Goal: Information Seeking & Learning: Learn about a topic

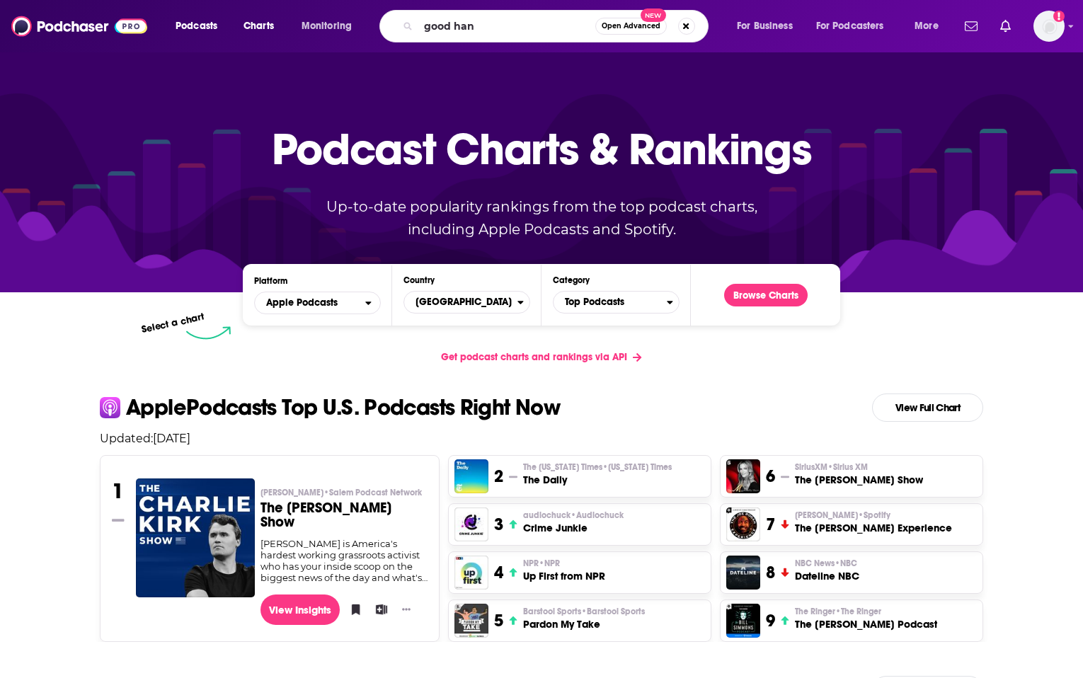
type input "good hang"
click at [525, 30] on input "good hang" at bounding box center [506, 26] width 177 height 23
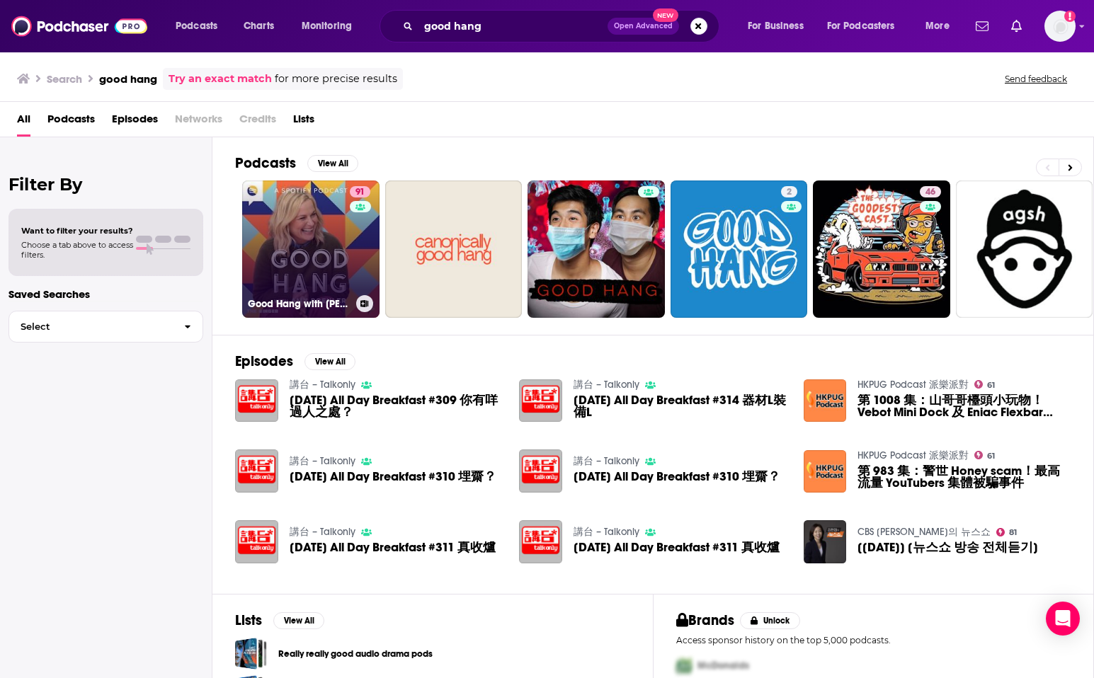
click at [303, 251] on link "91 Good Hang with [PERSON_NAME]" at bounding box center [310, 249] width 137 height 137
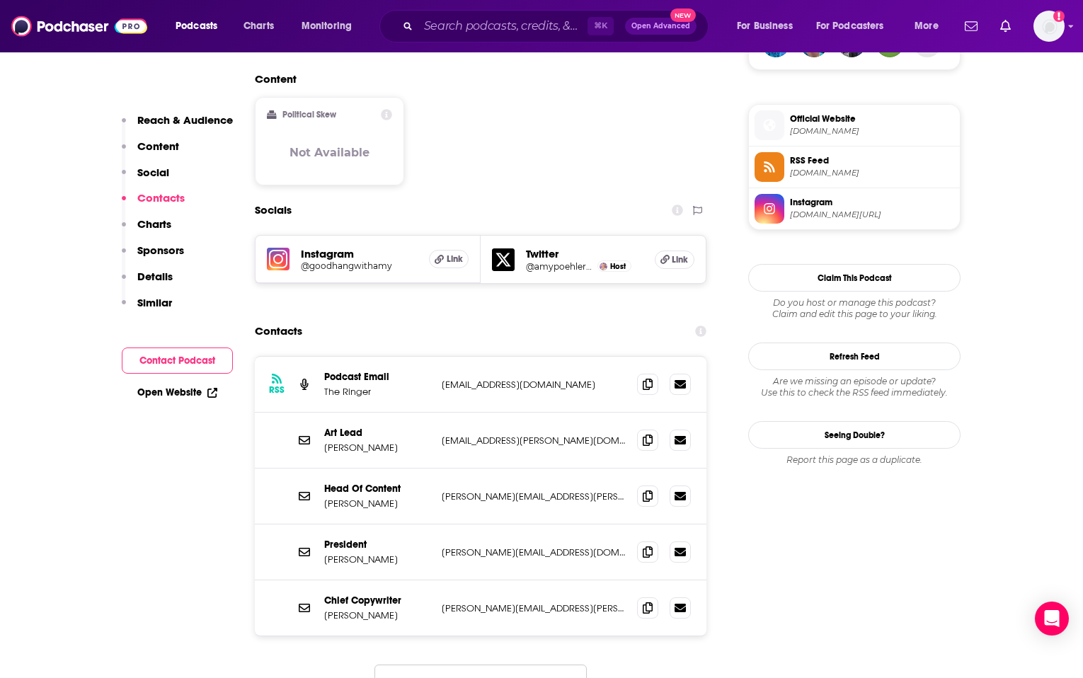
scroll to position [1513, 0]
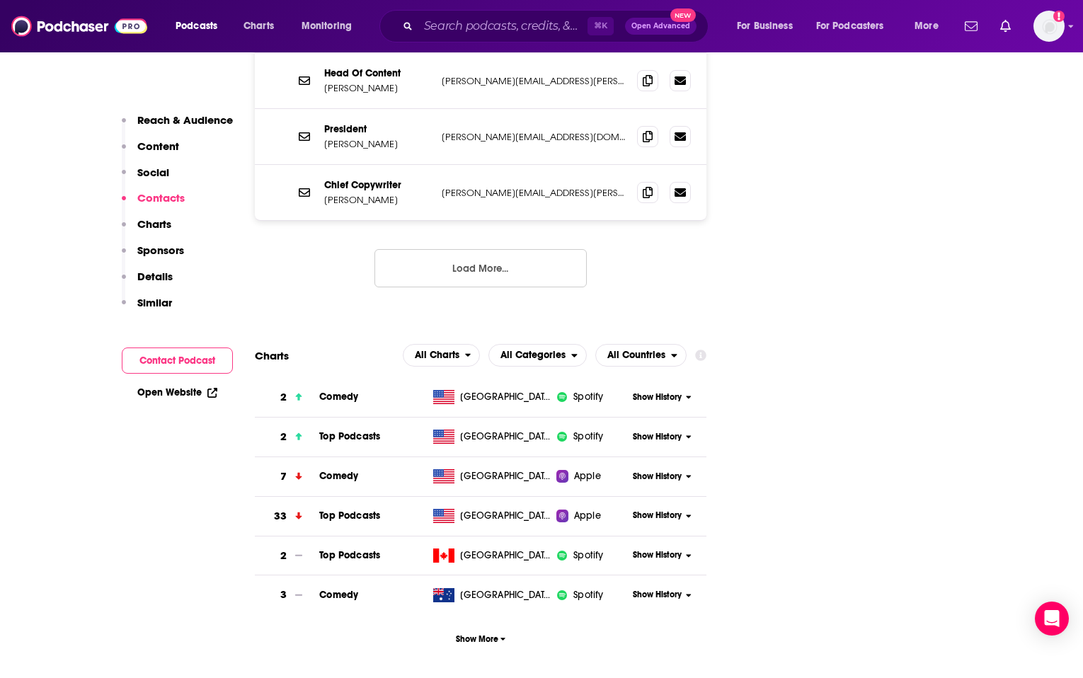
click at [681, 431] on span "Show History" at bounding box center [657, 437] width 49 height 12
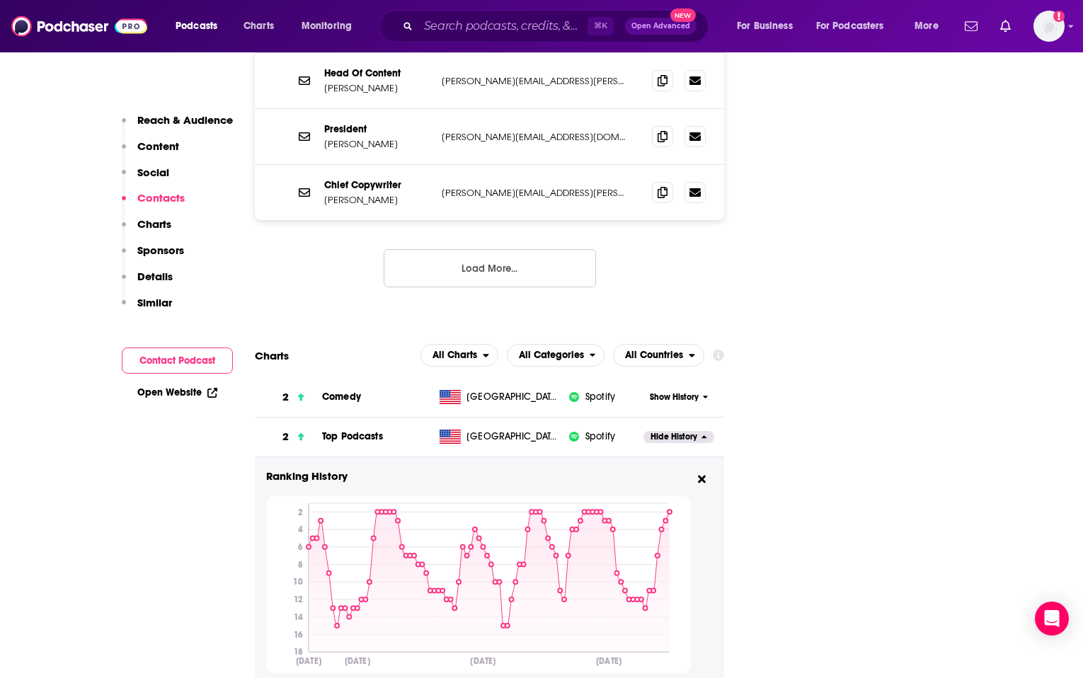
click at [712, 391] on button "Show History" at bounding box center [679, 397] width 71 height 12
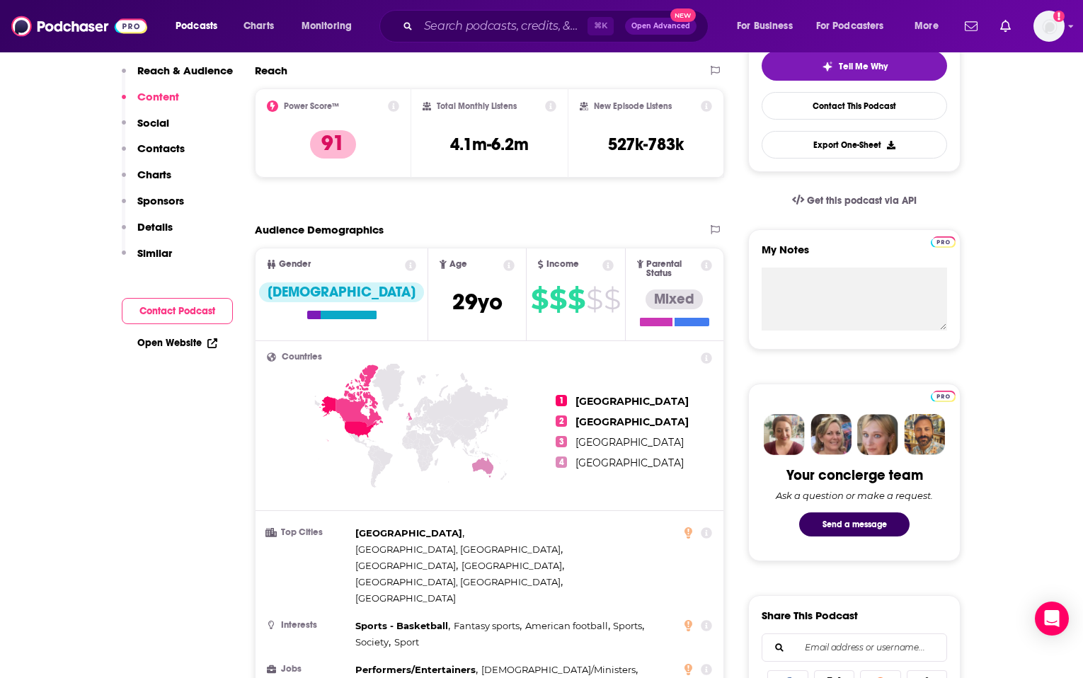
scroll to position [224, 0]
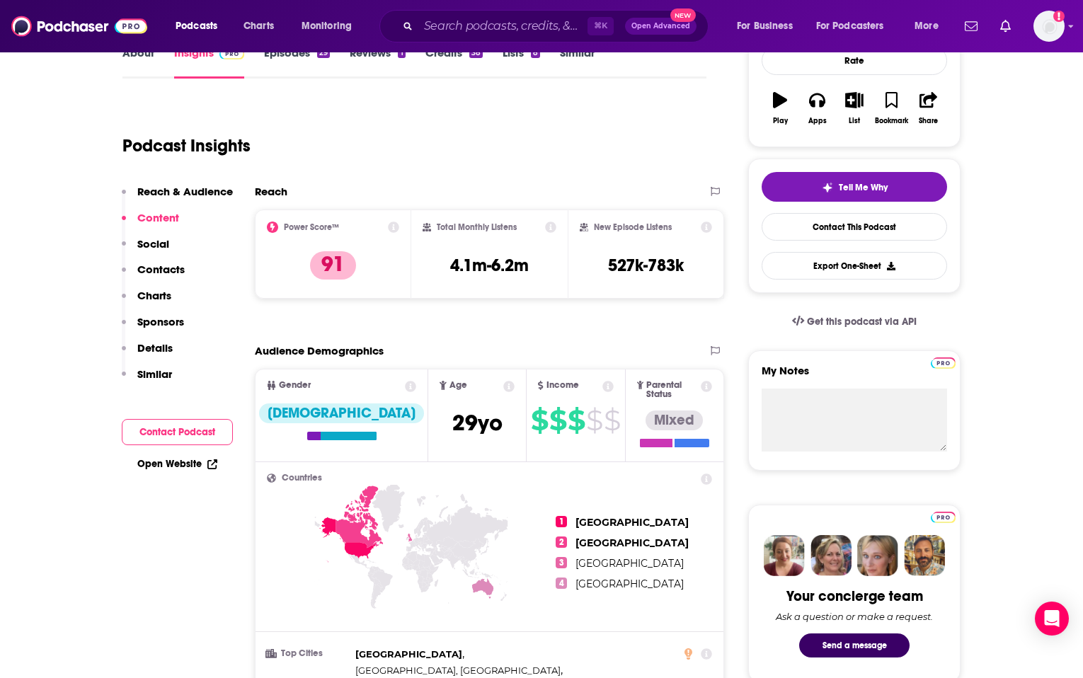
click at [552, 231] on icon at bounding box center [550, 227] width 11 height 11
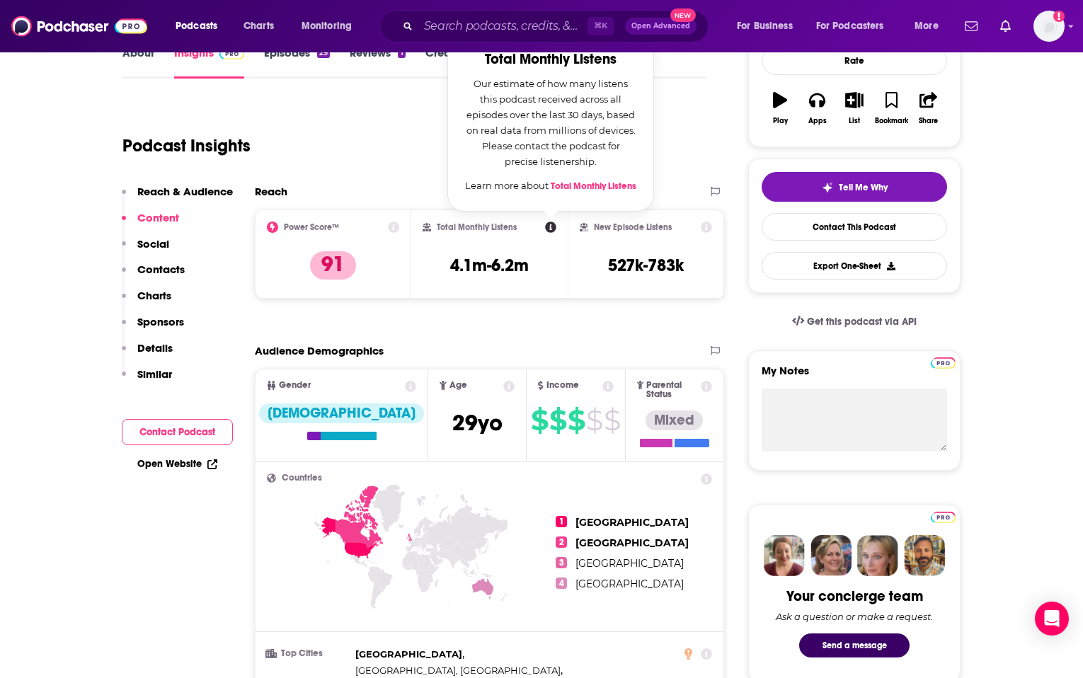
click at [561, 283] on div "Total Monthly Listens Total Monthly Listens Our estimate of how many listens th…" at bounding box center [489, 254] width 156 height 89
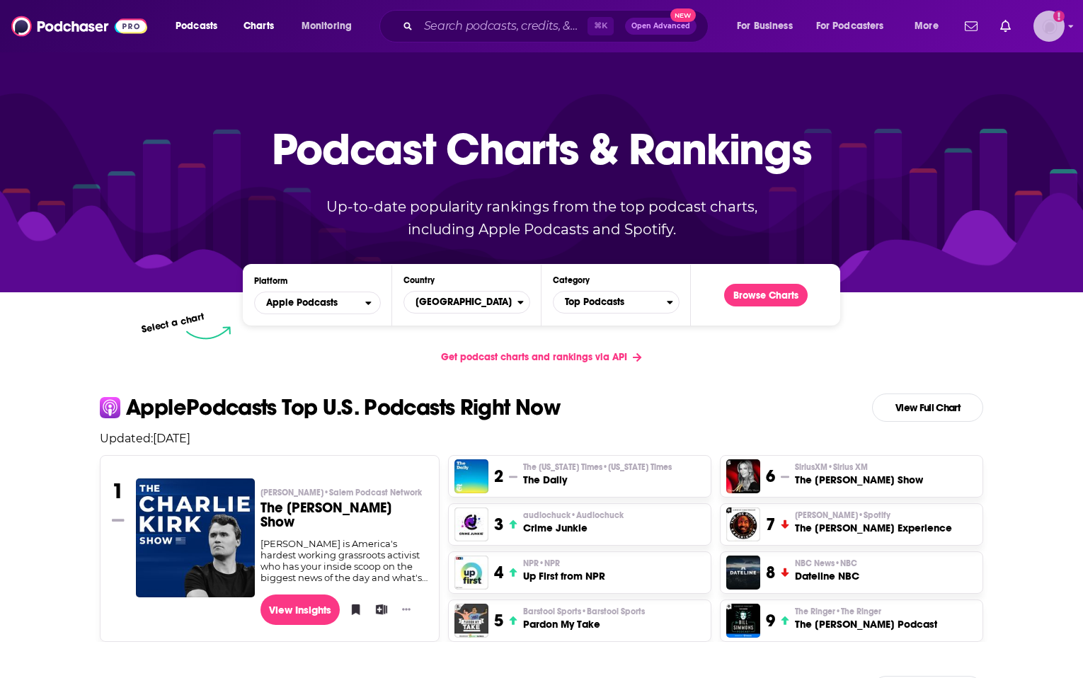
click at [1051, 31] on img "Logged in as ktiffey" at bounding box center [1049, 26] width 31 height 31
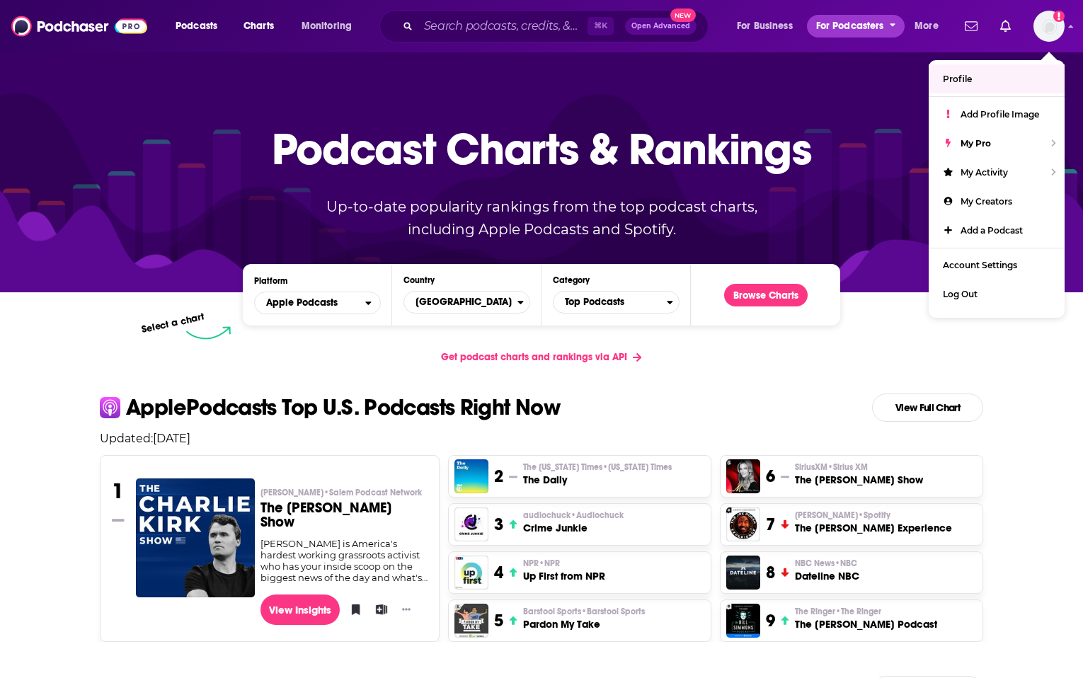
click at [904, 23] on button "For Podcasters" at bounding box center [856, 26] width 98 height 23
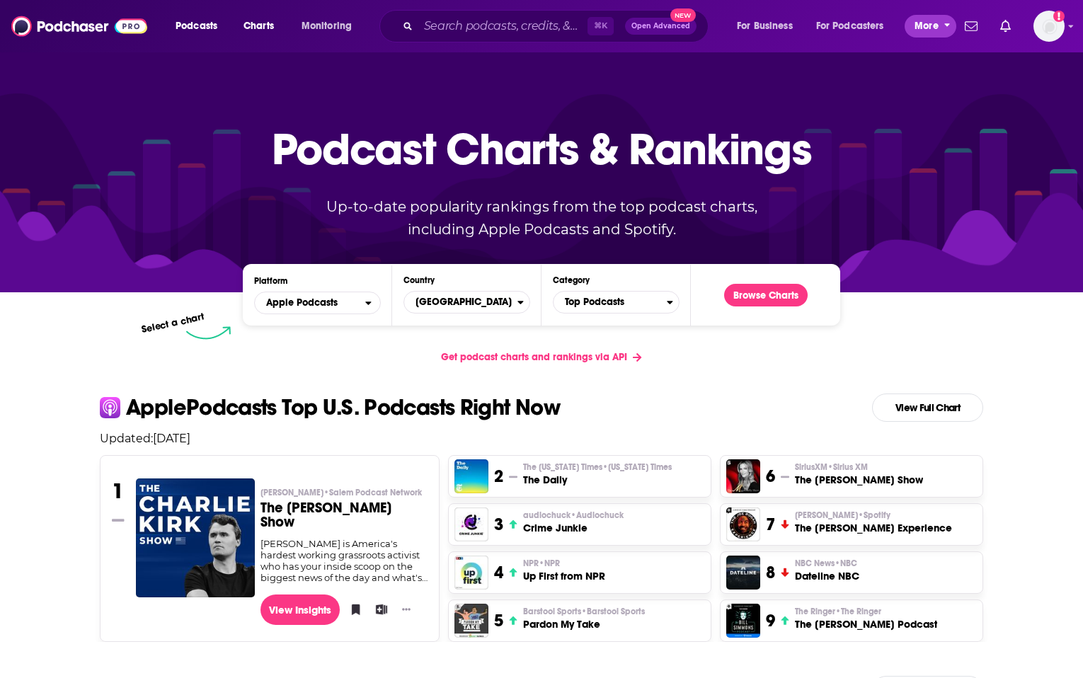
click at [930, 18] on span "More" at bounding box center [927, 26] width 24 height 20
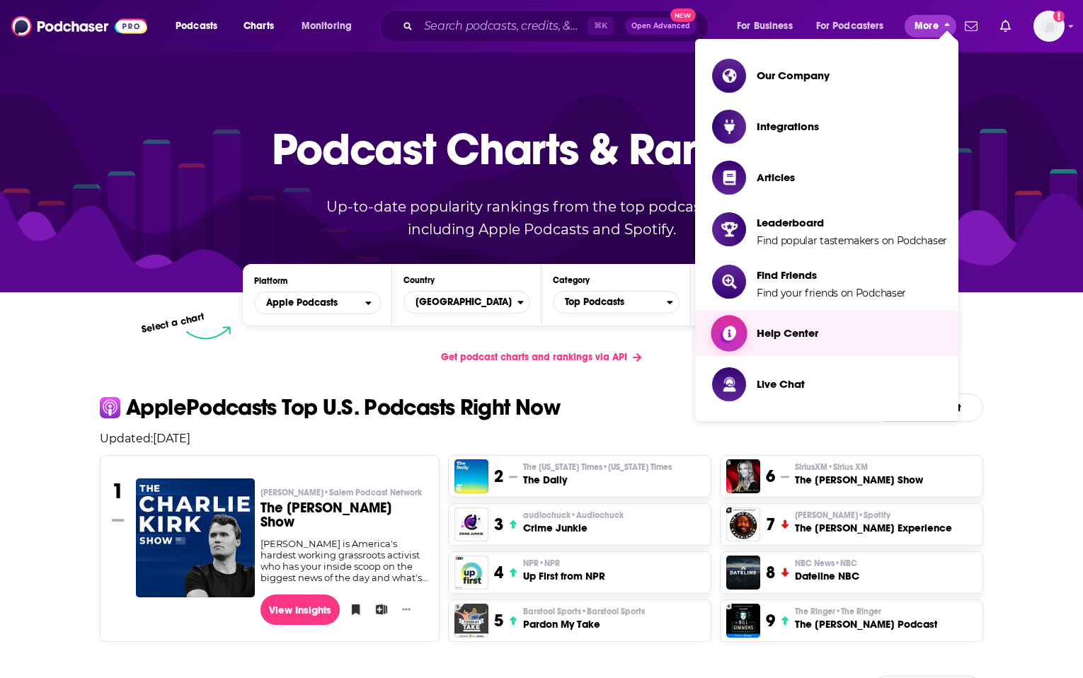
click at [833, 338] on link "Help Center" at bounding box center [829, 333] width 235 height 34
